Goal: Entertainment & Leisure: Consume media (video, audio)

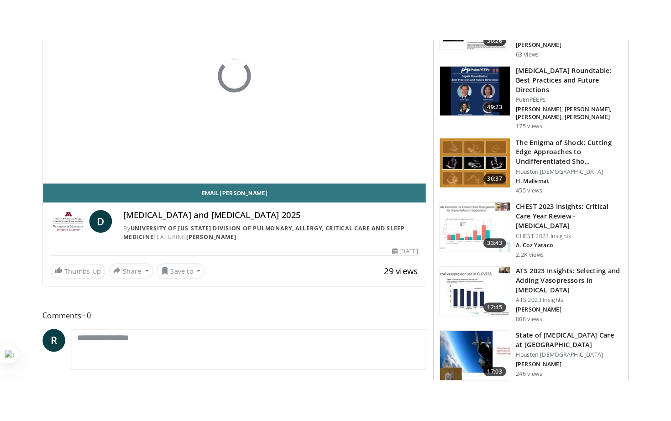
scroll to position [144, 0]
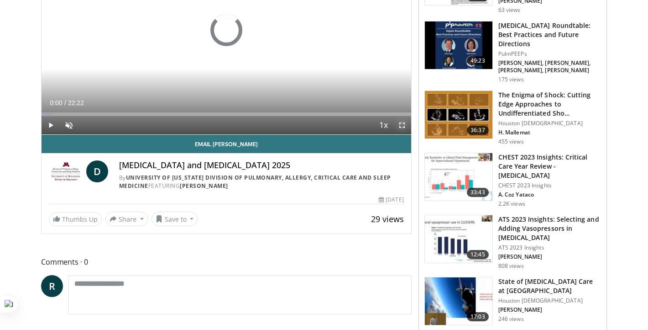
click at [403, 124] on span "Video Player" at bounding box center [402, 125] width 18 height 18
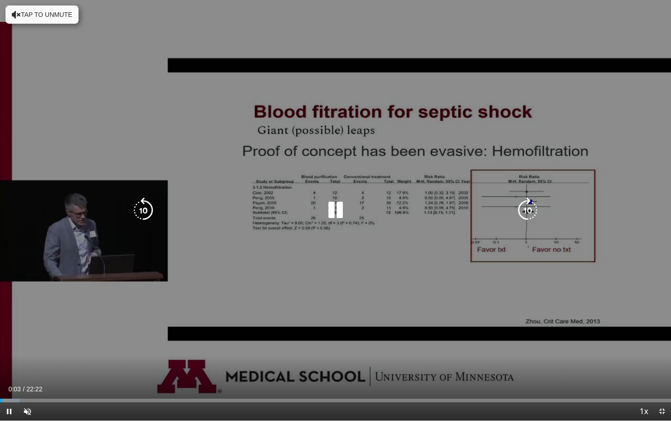
click at [403, 321] on div "10 seconds Tap to unmute" at bounding box center [335, 210] width 671 height 421
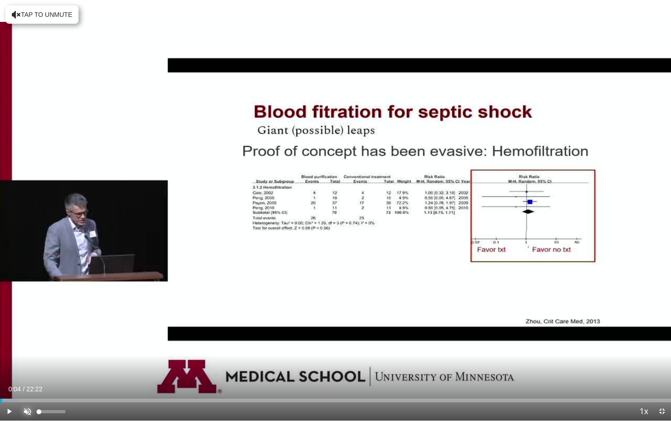
click at [28, 329] on span "Video Player" at bounding box center [27, 412] width 18 height 18
click at [11, 329] on span "Video Player" at bounding box center [9, 412] width 18 height 18
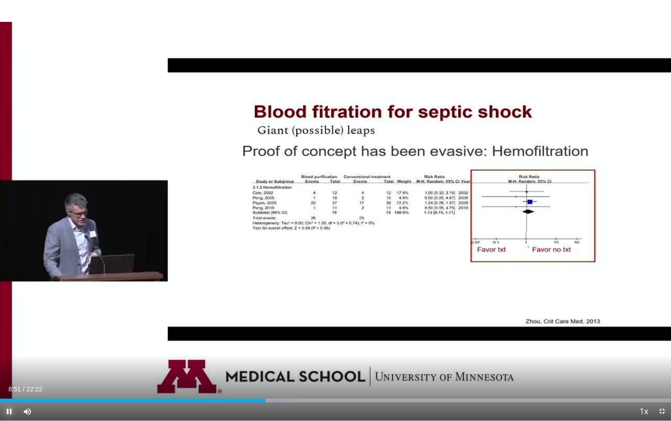
click at [10, 329] on span "Video Player" at bounding box center [9, 412] width 18 height 18
drag, startPoint x: 265, startPoint y: 402, endPoint x: 259, endPoint y: 403, distance: 6.0
click at [259, 329] on div "Current Time 8:38 / Duration 22:22 Play Skip Backward Skip Forward Mute Loaded …" at bounding box center [335, 412] width 671 height 18
click at [10, 329] on span "Video Player" at bounding box center [9, 412] width 18 height 18
click at [9, 329] on span "Video Player" at bounding box center [9, 412] width 18 height 18
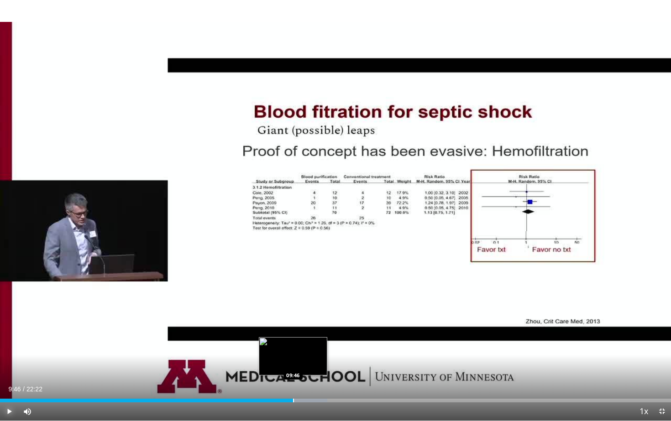
click at [293, 329] on div "Progress Bar" at bounding box center [293, 401] width 1 height 4
click at [8, 329] on span "Video Player" at bounding box center [9, 412] width 18 height 18
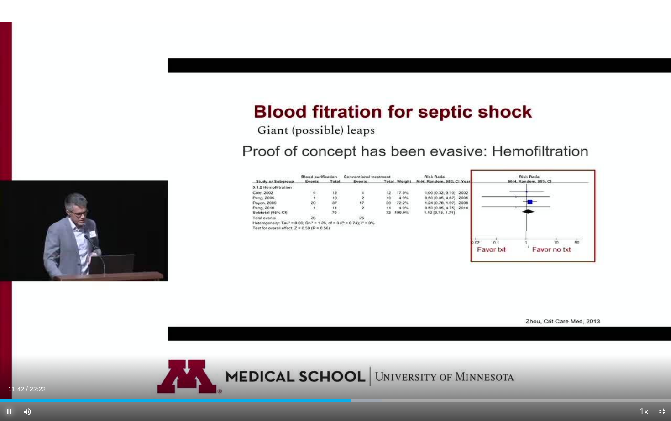
click at [8, 329] on span "Video Player" at bounding box center [9, 412] width 18 height 18
click at [9, 329] on span "Video Player" at bounding box center [9, 412] width 18 height 18
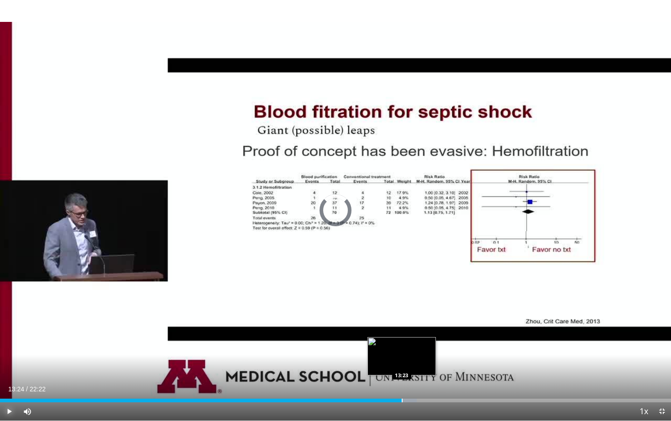
drag, startPoint x: 432, startPoint y: 402, endPoint x: 401, endPoint y: 402, distance: 30.6
click at [402, 329] on div "Progress Bar" at bounding box center [402, 401] width 1 height 4
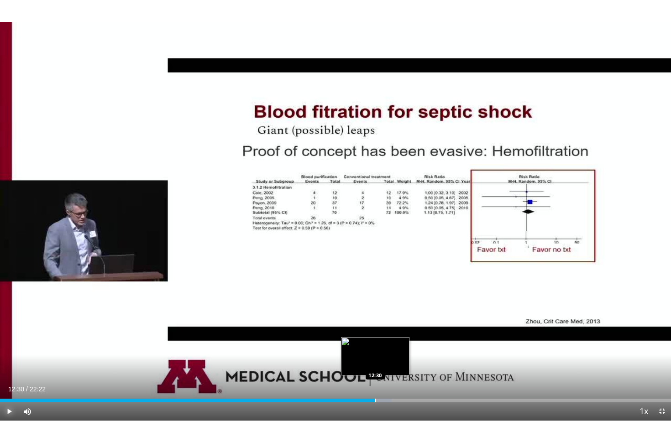
drag, startPoint x: 402, startPoint y: 401, endPoint x: 375, endPoint y: 401, distance: 26.5
click at [375, 329] on div "Progress Bar" at bounding box center [375, 401] width 1 height 4
drag, startPoint x: 375, startPoint y: 401, endPoint x: 358, endPoint y: 401, distance: 16.9
click at [358, 329] on video-js "**********" at bounding box center [335, 210] width 671 height 421
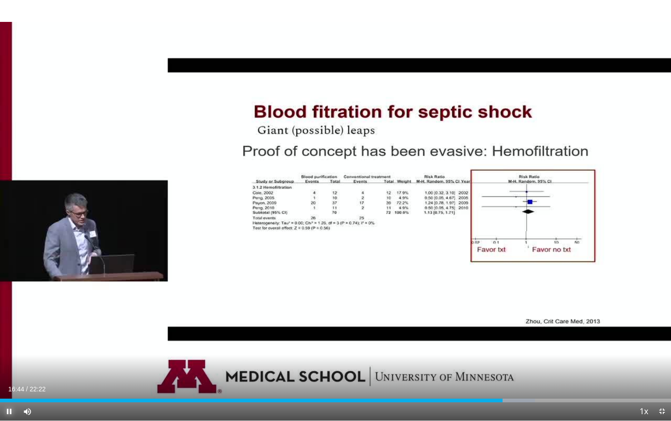
click at [10, 329] on span "Video Player" at bounding box center [9, 412] width 18 height 18
click at [7, 329] on div "Loaded : 79.73% 16:44 00:14" at bounding box center [335, 401] width 671 height 4
drag, startPoint x: 5, startPoint y: 400, endPoint x: 503, endPoint y: 397, distance: 497.5
click at [503, 329] on div "Loaded : 79.73% 16:46 16:46" at bounding box center [335, 398] width 671 height 9
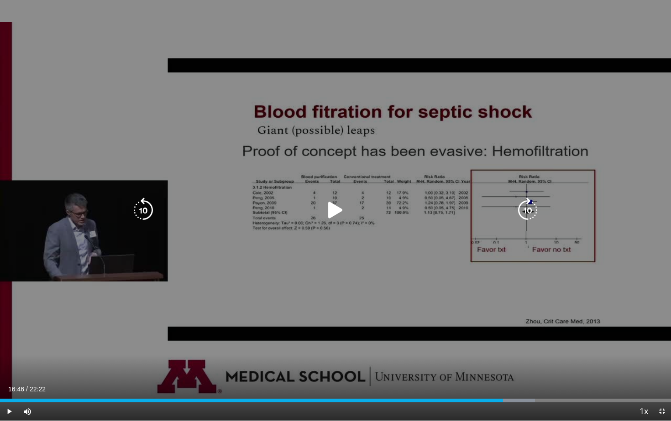
click at [335, 207] on icon "Video Player" at bounding box center [336, 211] width 26 height 26
click at [103, 329] on div "10 seconds Tap to unmute" at bounding box center [335, 210] width 671 height 421
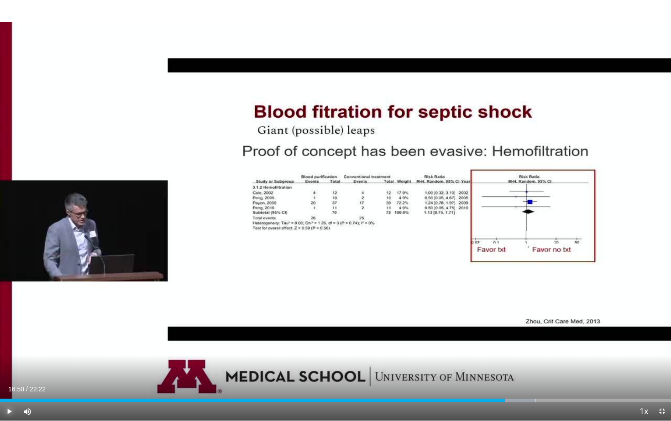
click at [9, 329] on span "Video Player" at bounding box center [9, 412] width 18 height 18
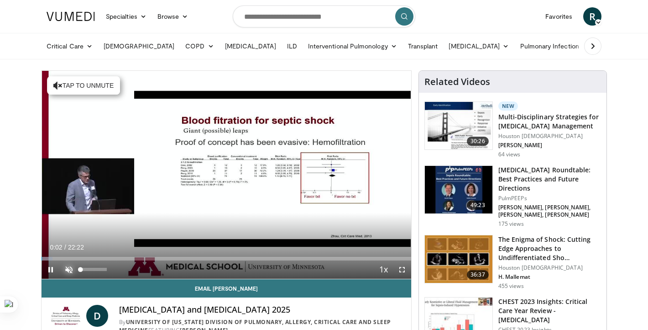
click at [68, 268] on span "Video Player" at bounding box center [69, 269] width 18 height 18
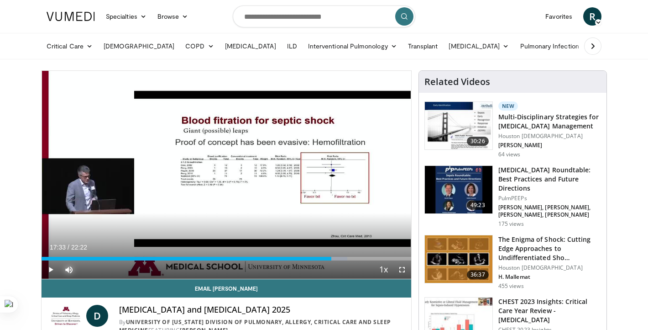
drag, startPoint x: 52, startPoint y: 259, endPoint x: 331, endPoint y: 263, distance: 279.8
click at [331, 263] on div "Current Time 17:33 / Duration 22:22 Play Skip Backward Skip Forward Mute Loaded…" at bounding box center [227, 269] width 370 height 18
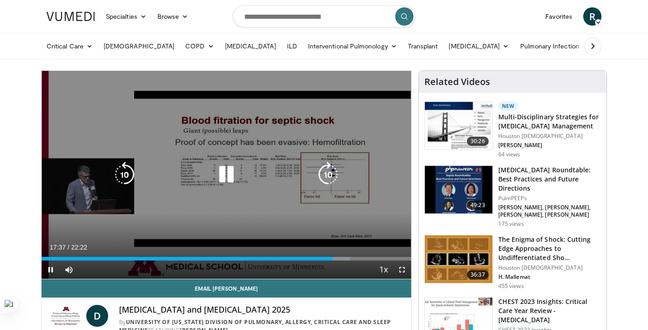
click at [368, 218] on div "10 seconds Tap to unmute" at bounding box center [227, 175] width 370 height 208
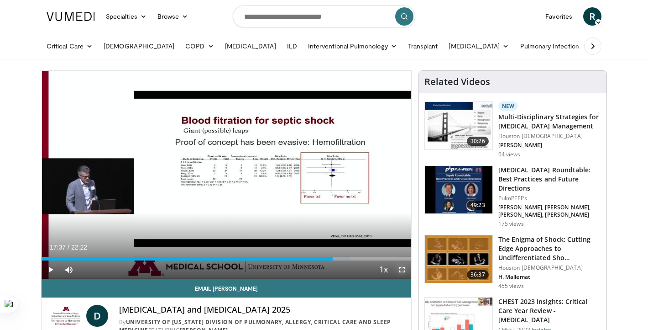
click at [404, 268] on span "Video Player" at bounding box center [402, 269] width 18 height 18
